Goal: Information Seeking & Learning: Compare options

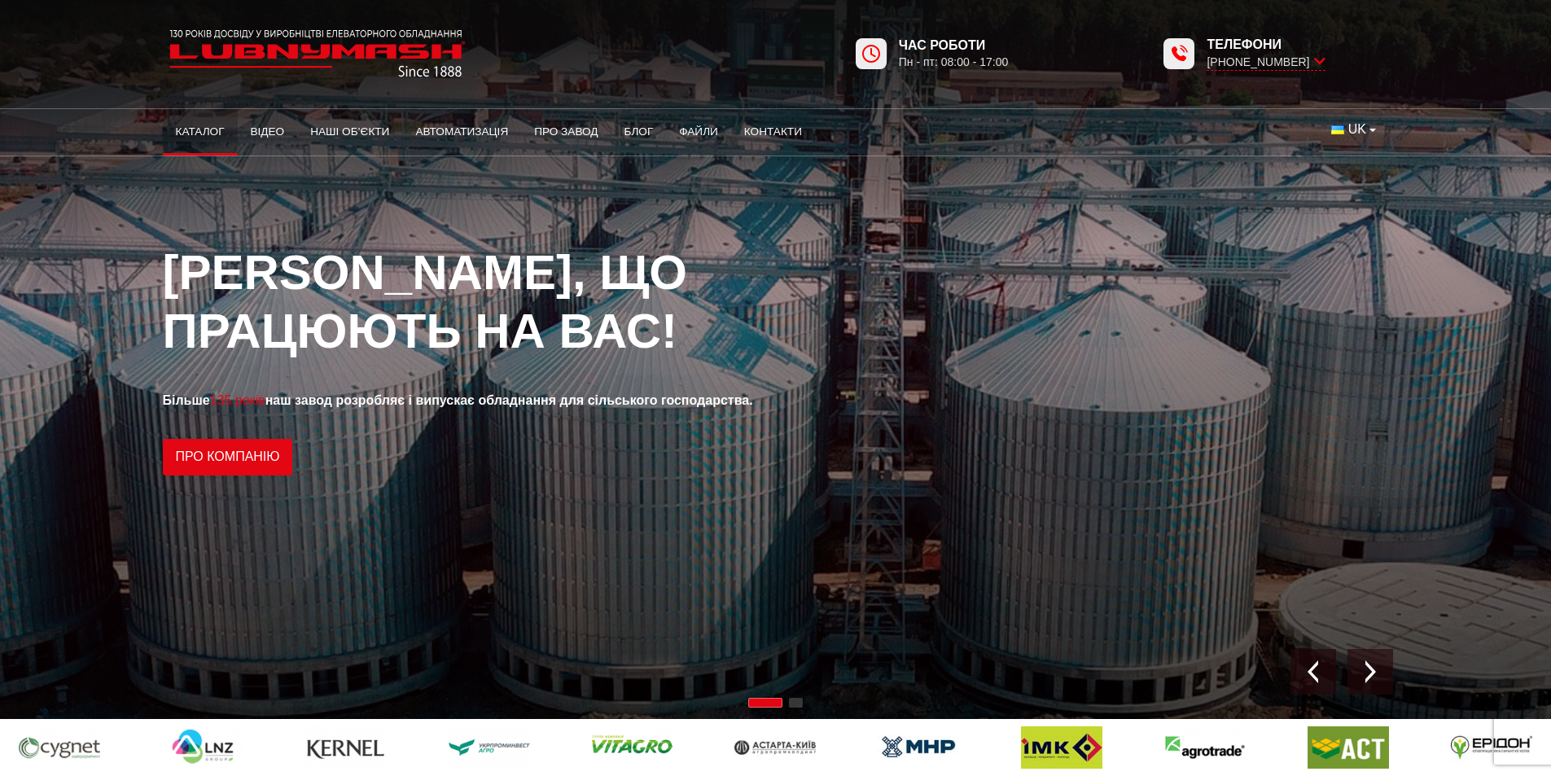
click at [186, 133] on link "Каталог" at bounding box center [200, 132] width 75 height 36
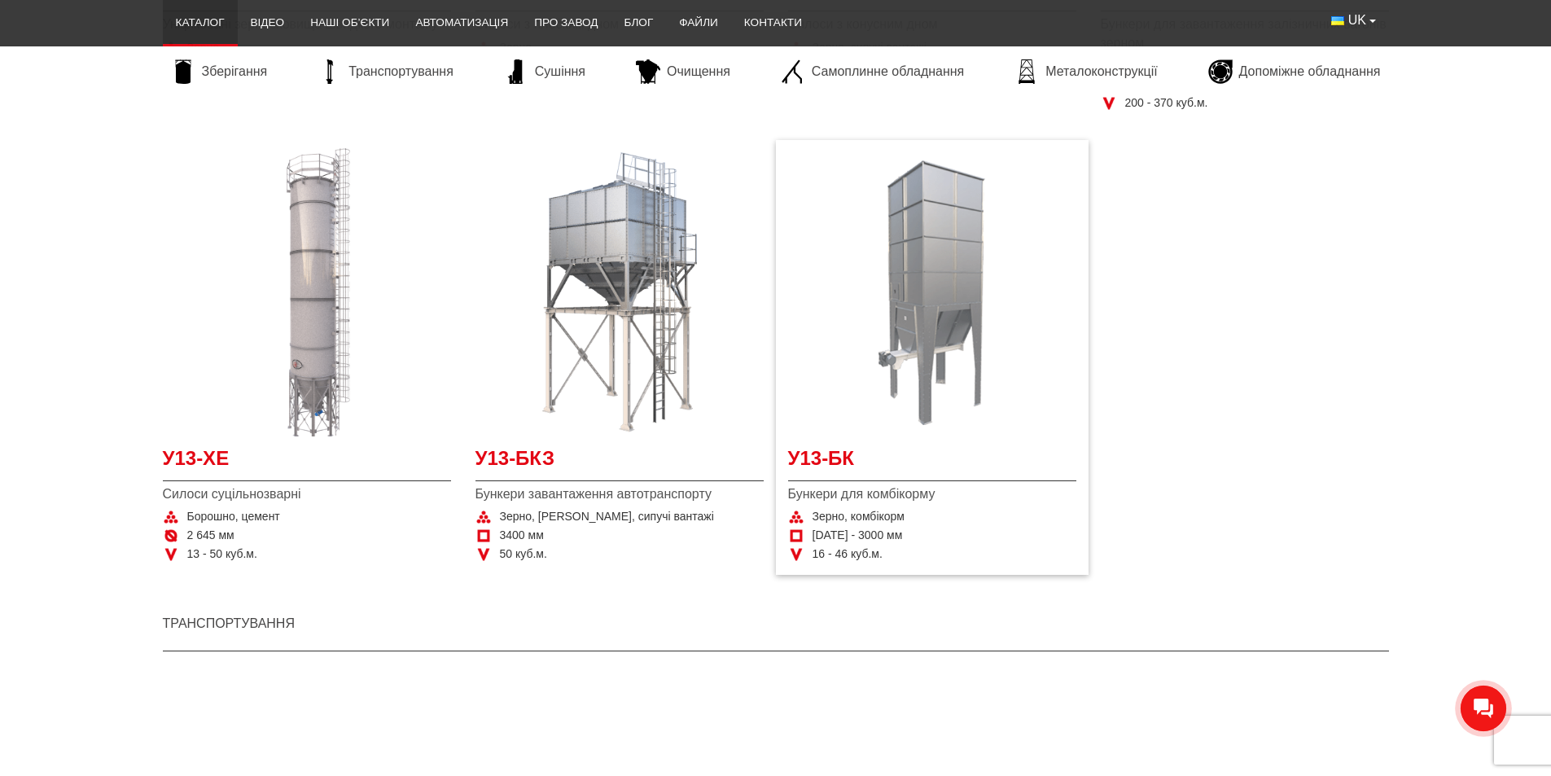
scroll to position [651, 0]
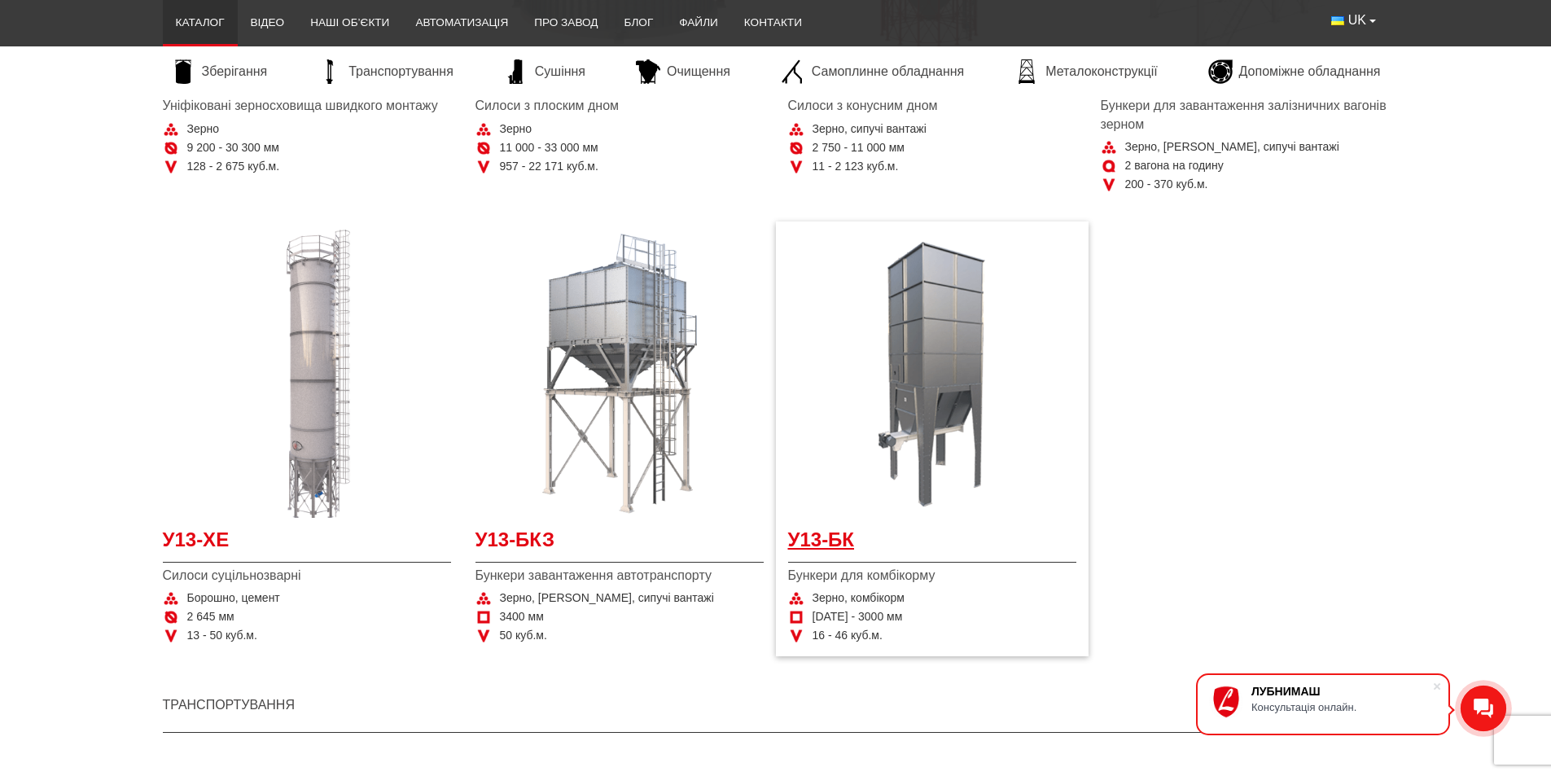
click at [844, 539] on span "У13-БК" at bounding box center [932, 544] width 288 height 37
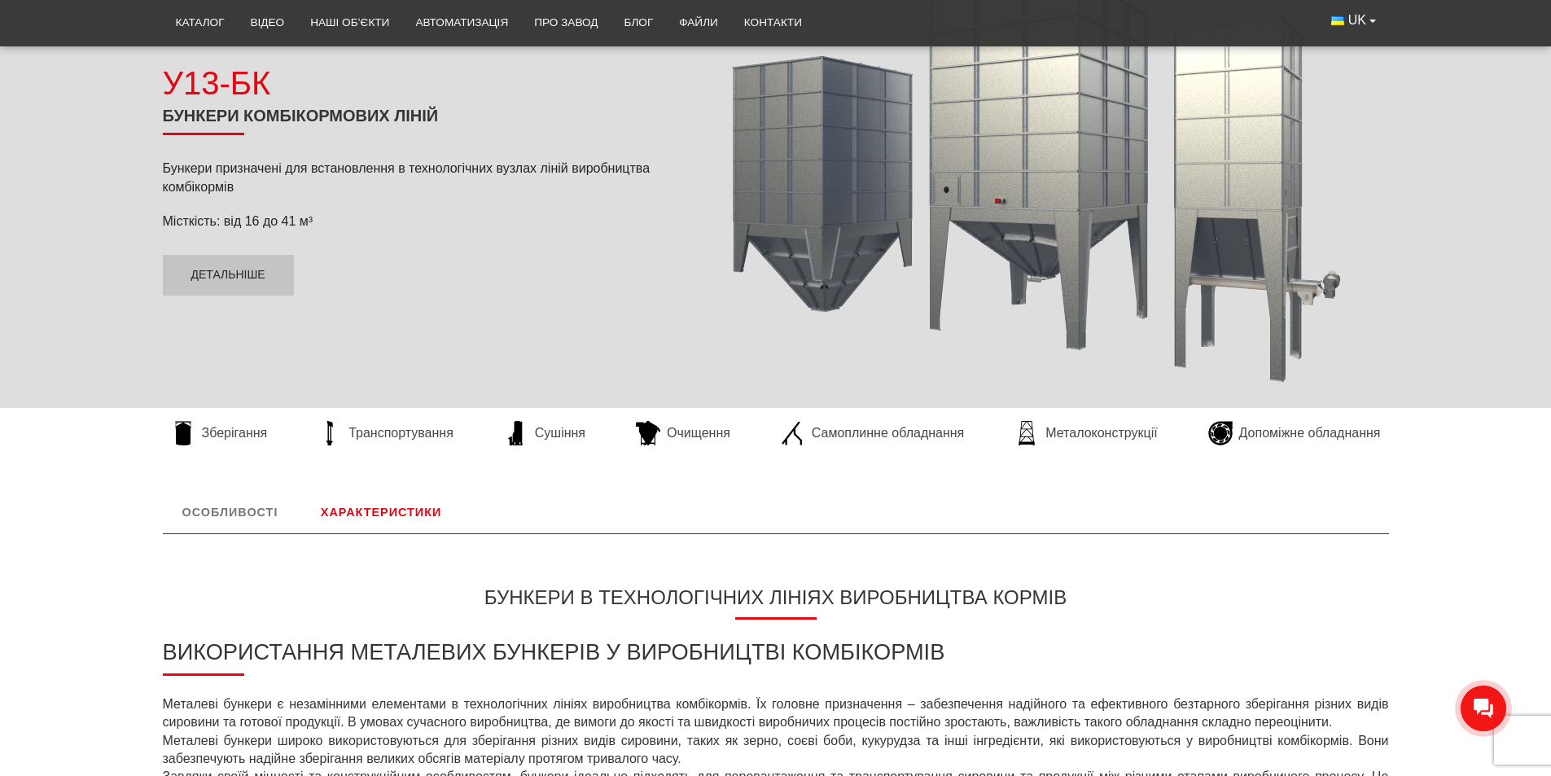
click at [366, 515] on link "Характеристики" at bounding box center [381, 512] width 160 height 42
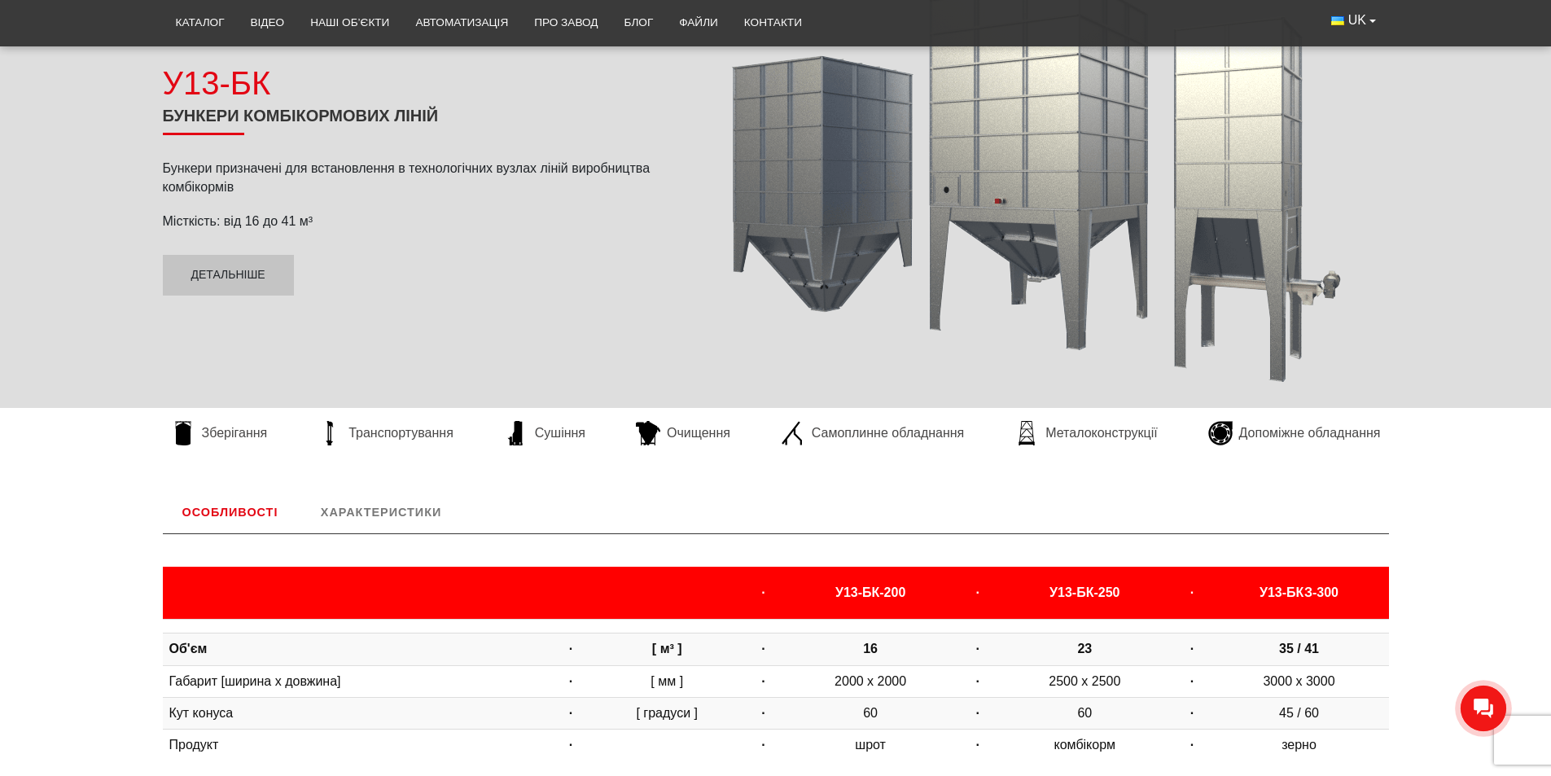
scroll to position [678, 0]
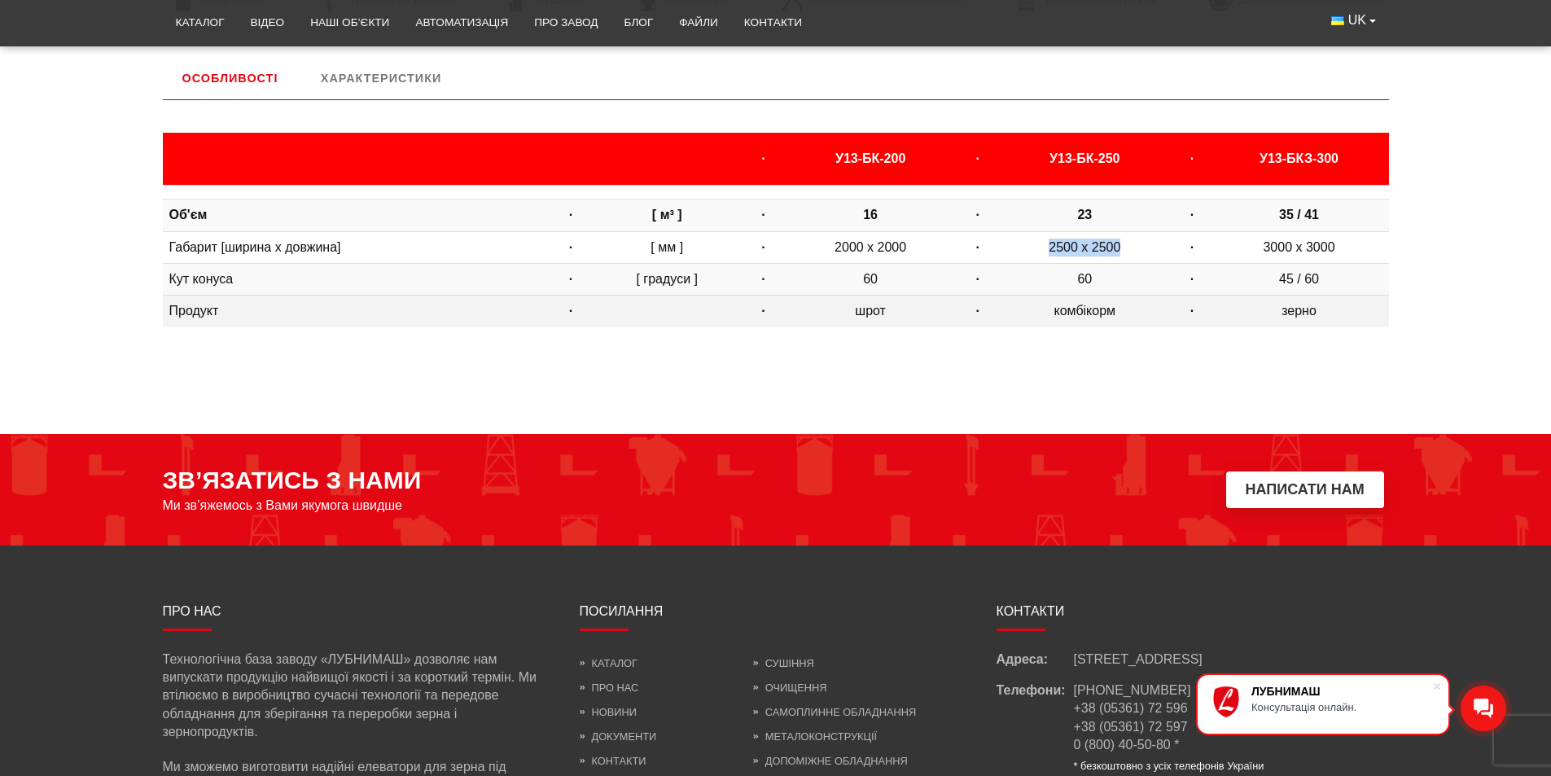
drag, startPoint x: 1123, startPoint y: 244, endPoint x: 1035, endPoint y: 304, distance: 106.1
click at [1035, 247] on td "2500 х 2500" at bounding box center [1084, 247] width 179 height 32
drag, startPoint x: 1067, startPoint y: 278, endPoint x: 1108, endPoint y: 309, distance: 50.6
click at [1108, 309] on tbody "Об'єм · [ м³ ] · 16 · 23 · 35 / 41 Габарит [ширина х довжина] · [ мм ] · 2000 х…" at bounding box center [776, 257] width 1226 height 142
click at [1108, 309] on td "комбікорм" at bounding box center [1084, 312] width 179 height 32
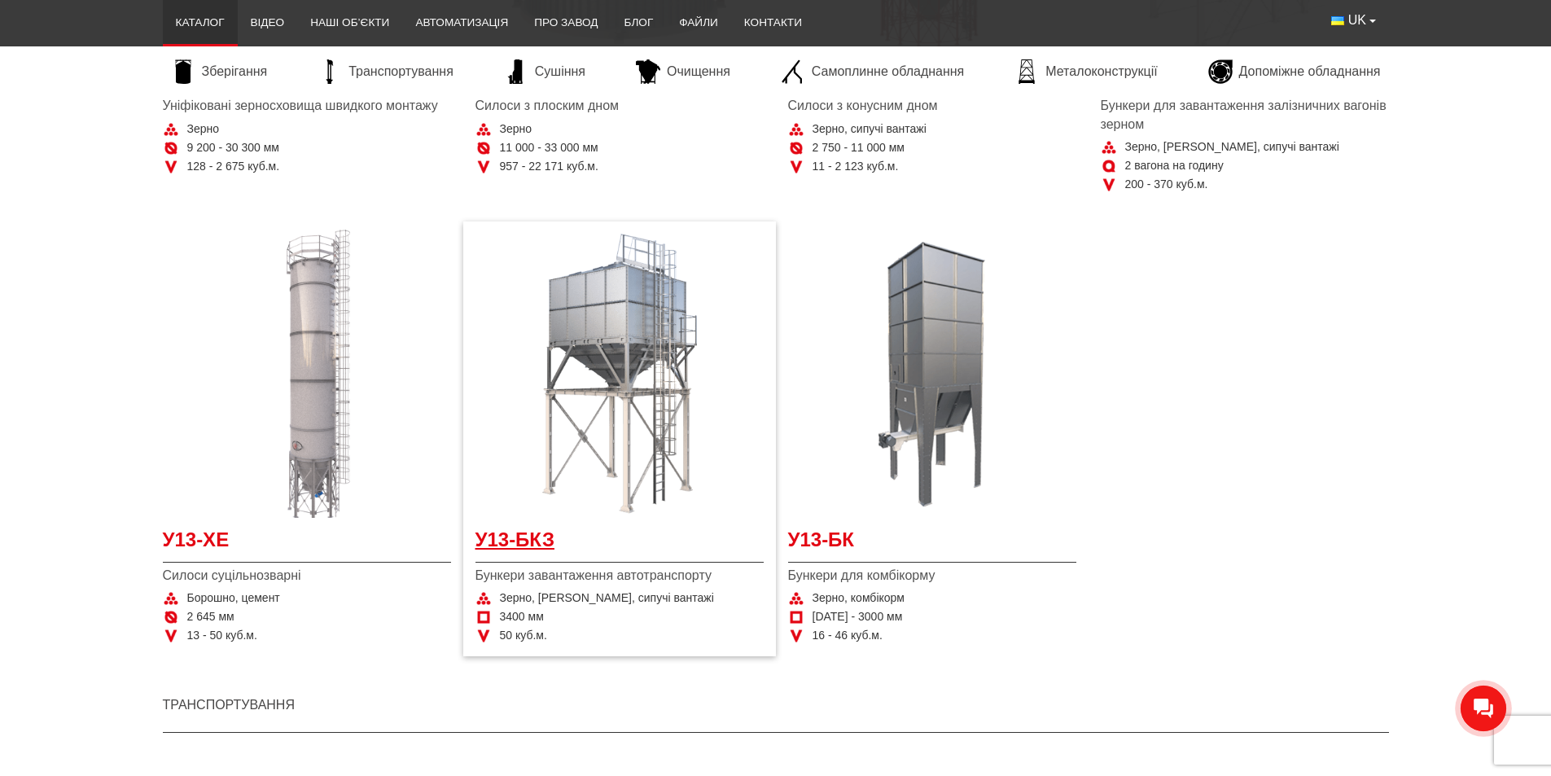
click at [526, 545] on span "У13-БКЗ" at bounding box center [619, 544] width 288 height 37
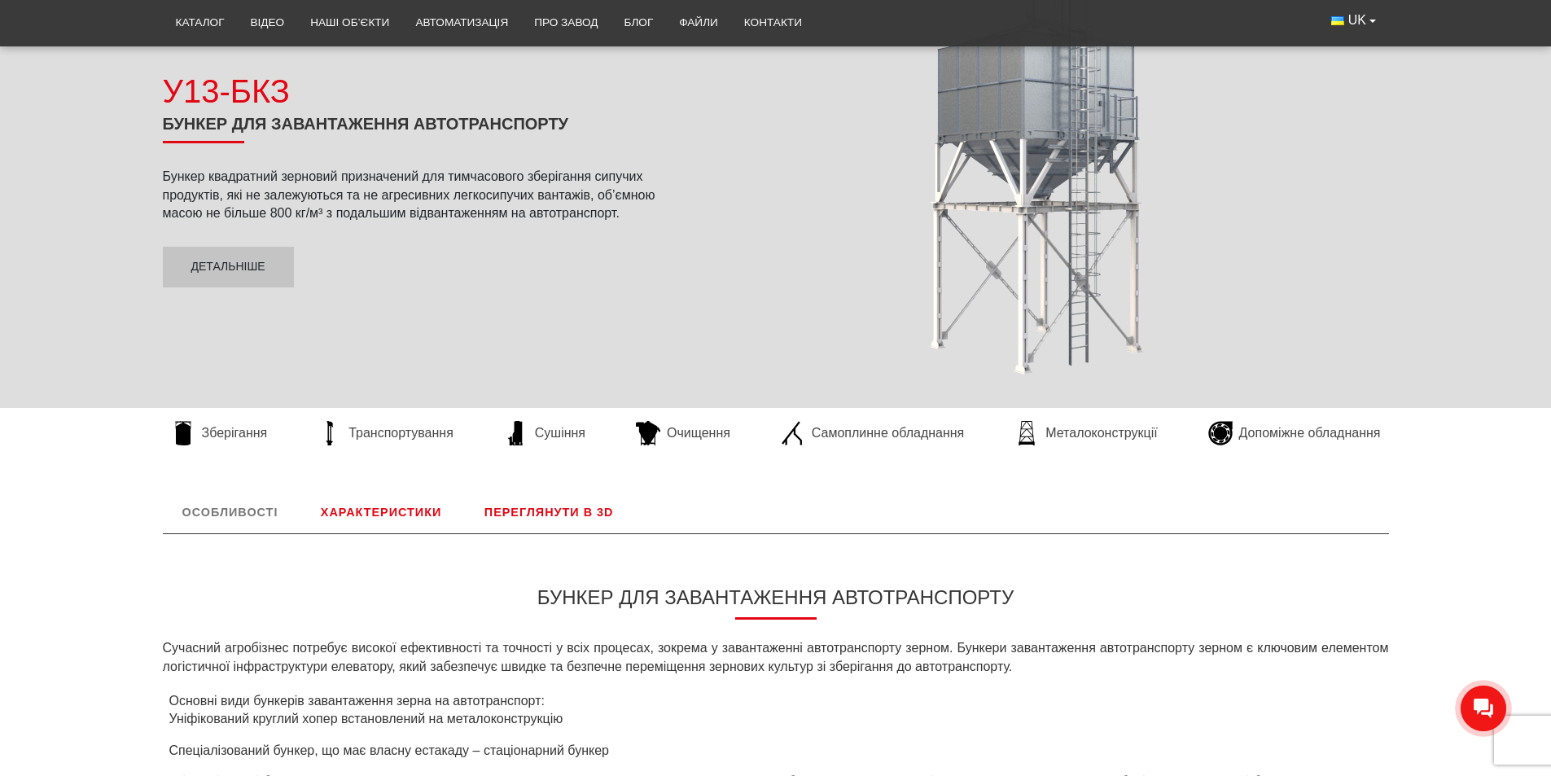
click at [414, 515] on link "Характеристики" at bounding box center [381, 512] width 160 height 42
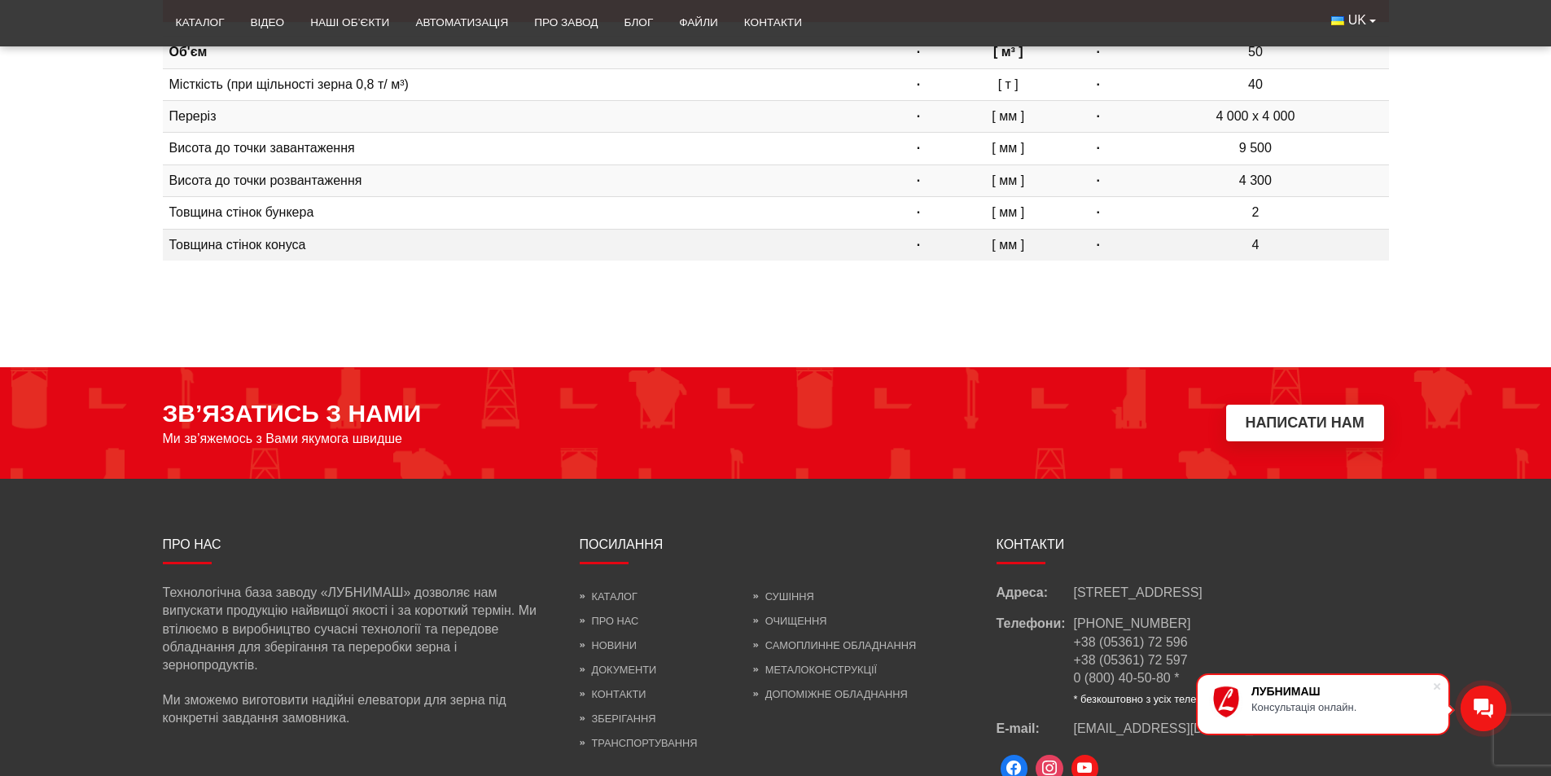
scroll to position [434, 0]
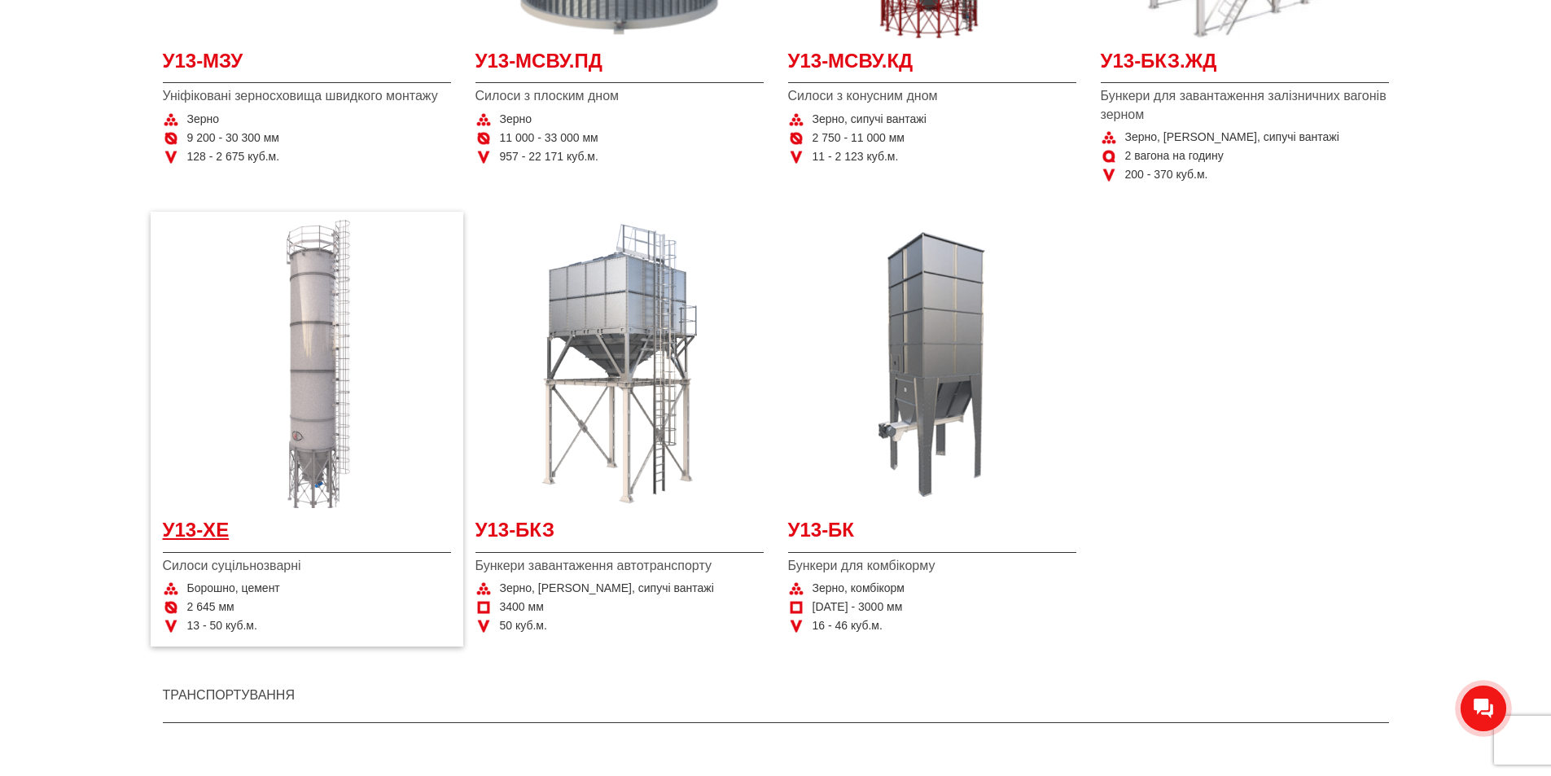
click at [221, 528] on span "У13-ХЕ" at bounding box center [307, 534] width 288 height 37
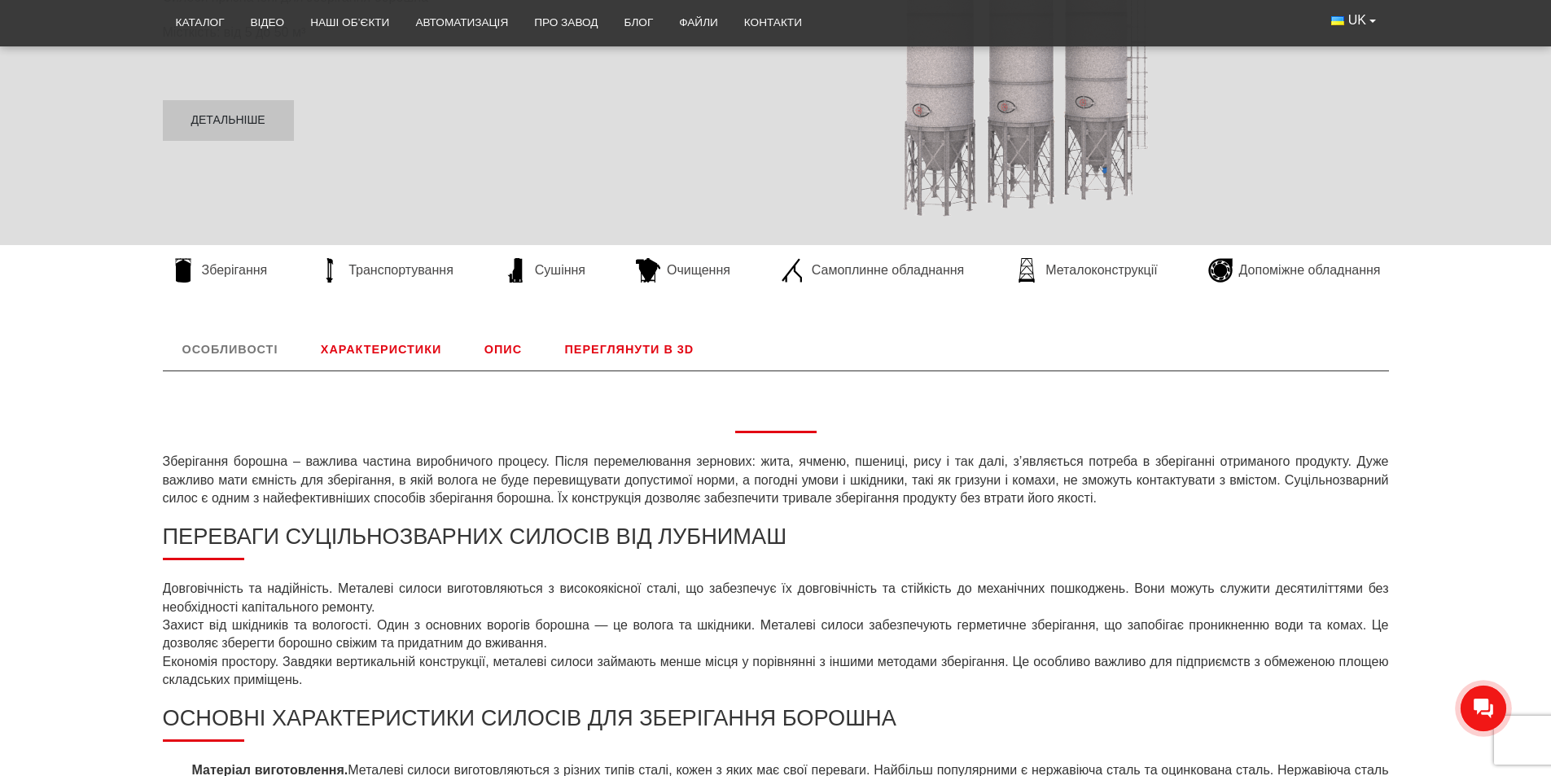
click at [372, 349] on link "Характеристики" at bounding box center [381, 349] width 160 height 42
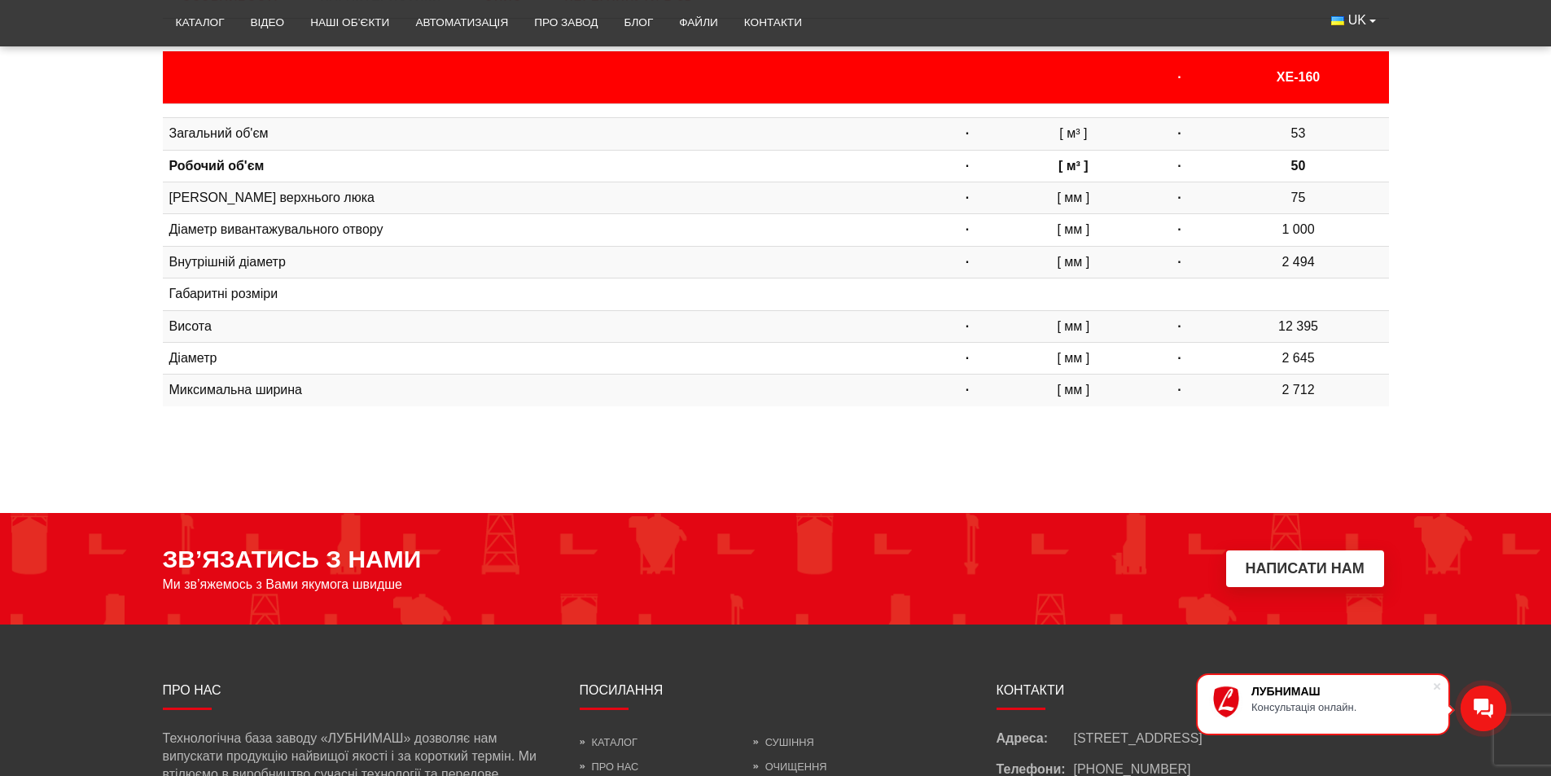
scroll to position [515, 0]
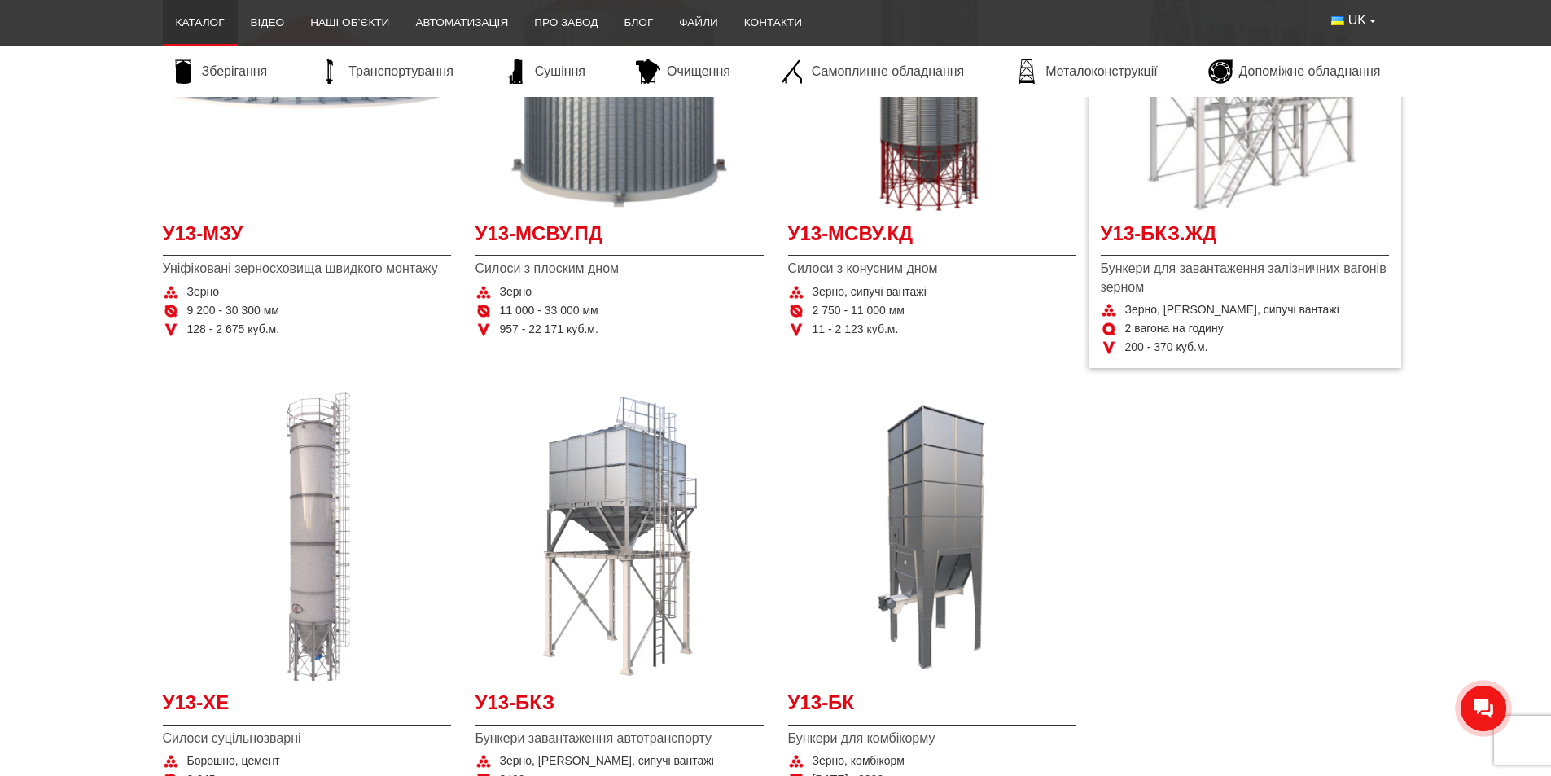
scroll to position [326, 0]
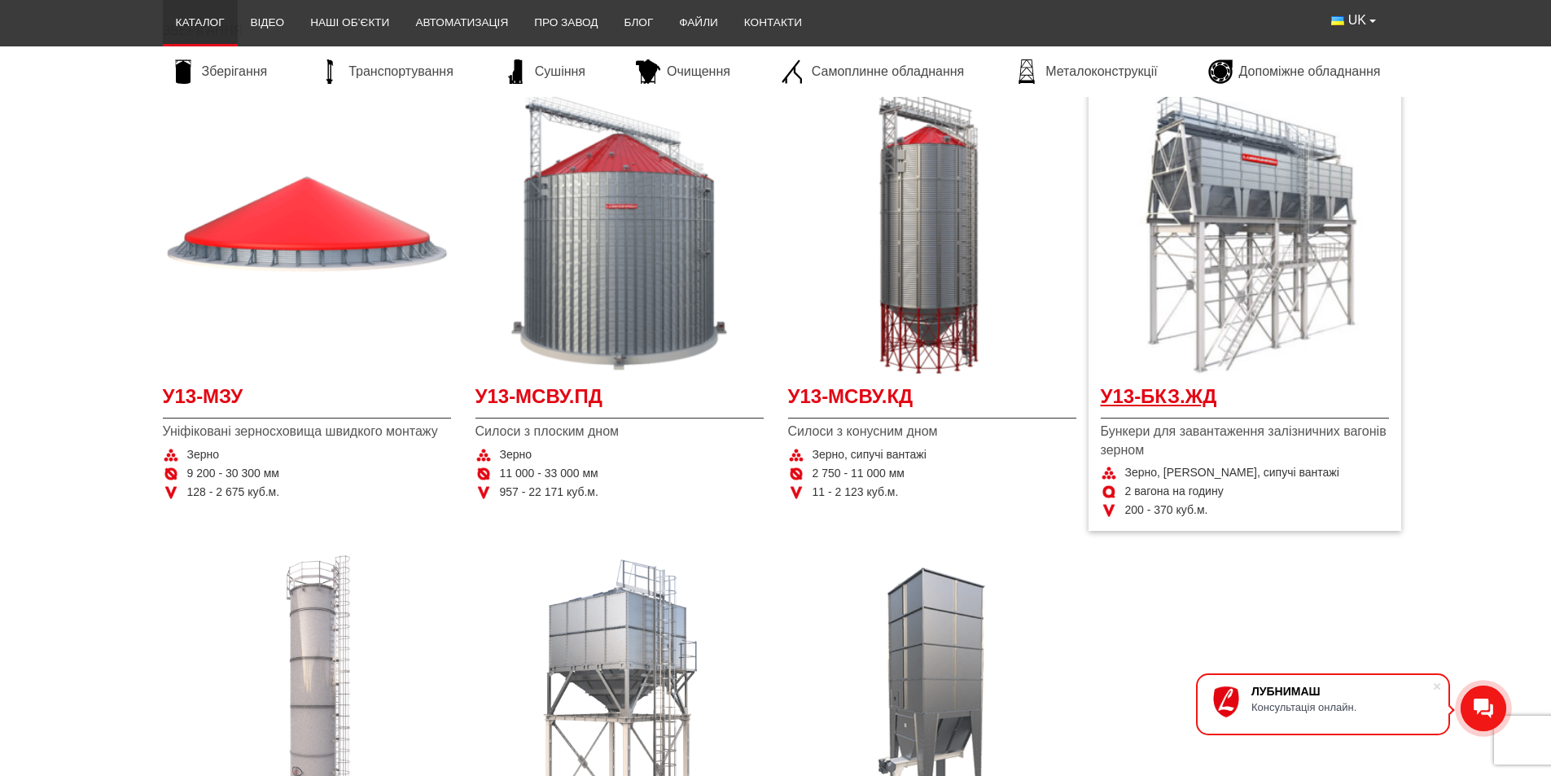
click at [1186, 403] on span "У13-БКЗ.ЖД" at bounding box center [1245, 401] width 288 height 37
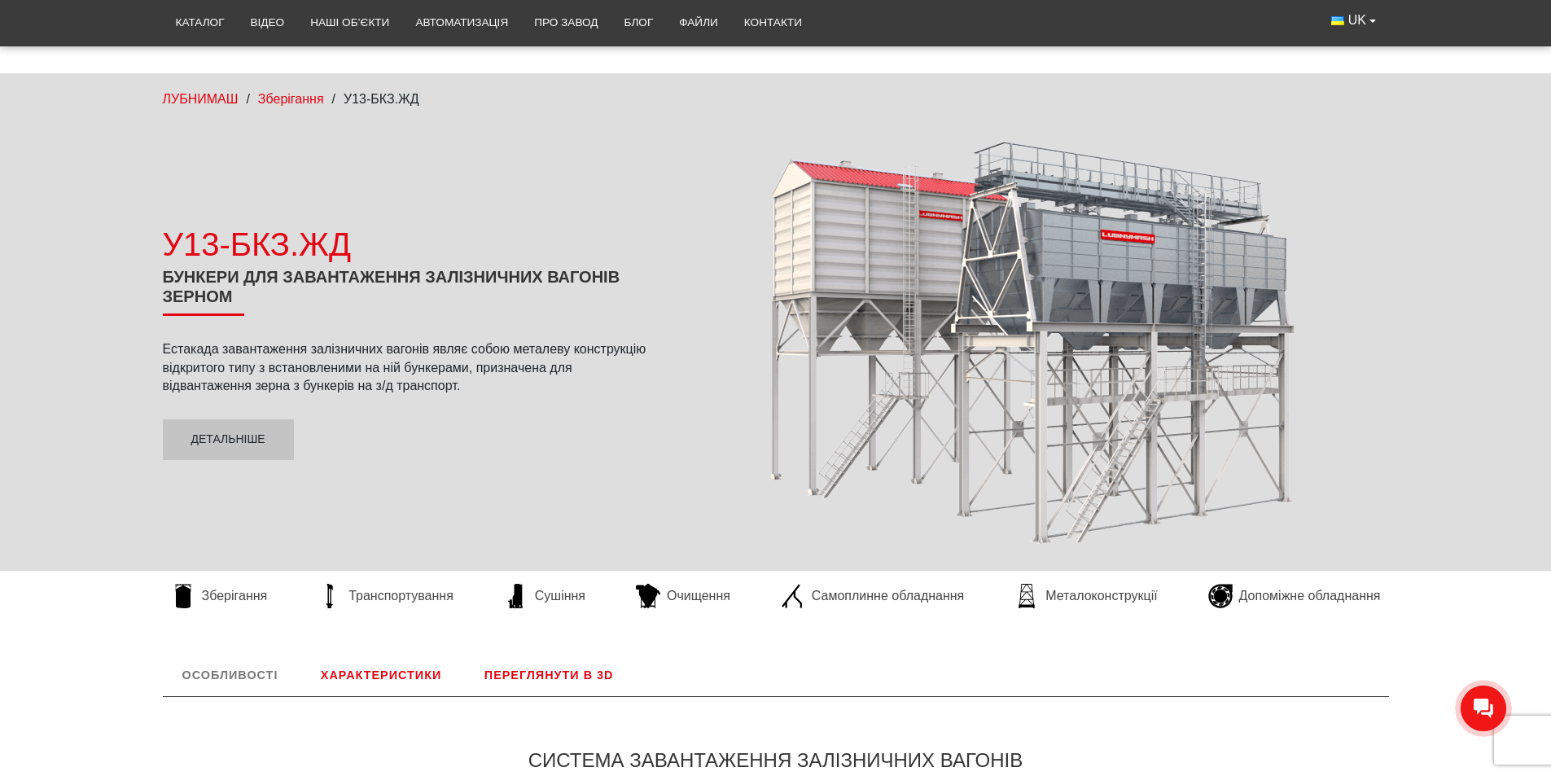
scroll to position [163, 0]
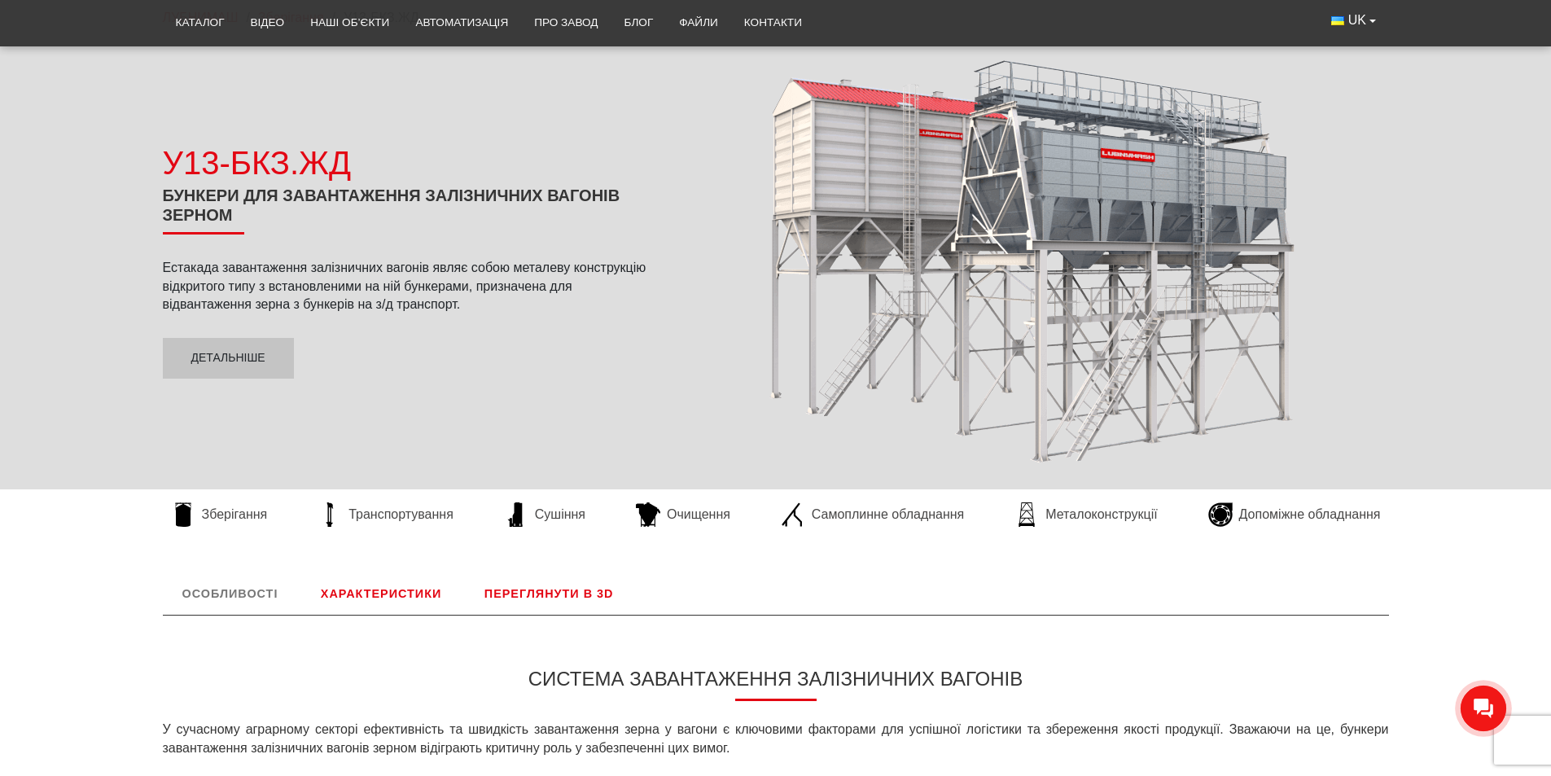
click at [378, 592] on link "Характеристики" at bounding box center [381, 593] width 160 height 42
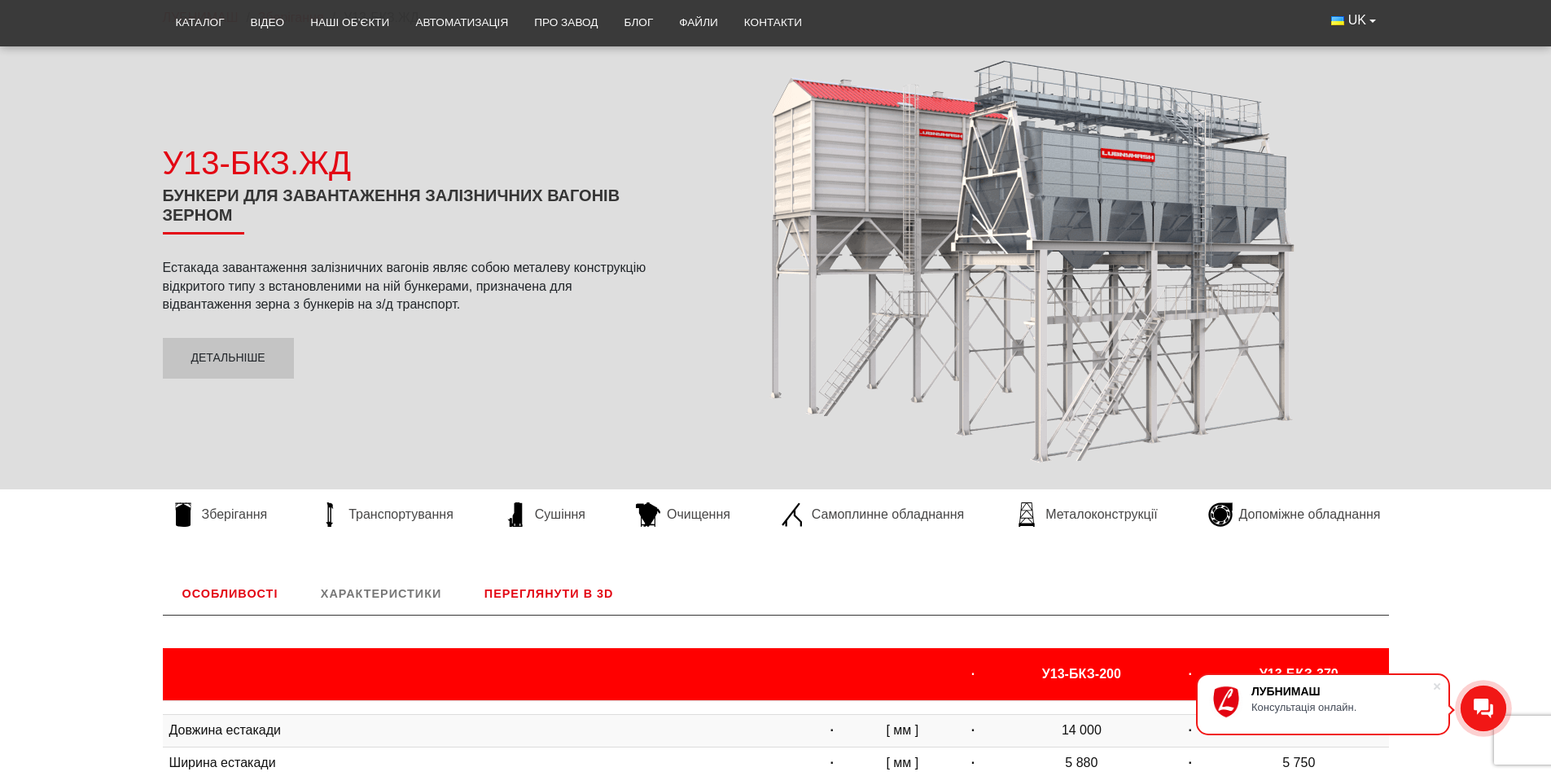
scroll to position [678, 0]
